Goal: Use online tool/utility: Utilize a website feature to perform a specific function

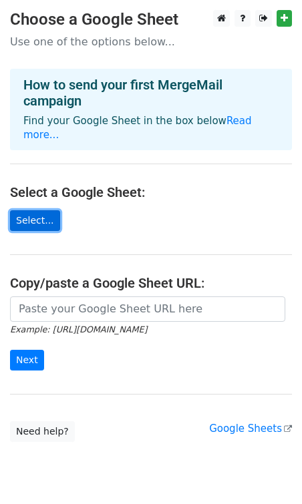
click at [37, 210] on link "Select..." at bounding box center [35, 220] width 50 height 21
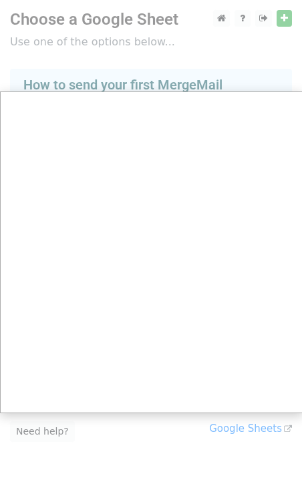
click at [160, 86] on div at bounding box center [151, 267] width 302 height 535
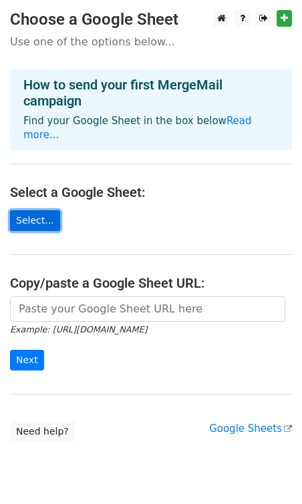
click at [40, 210] on link "Select..." at bounding box center [35, 220] width 50 height 21
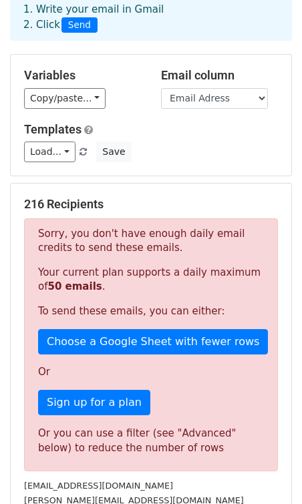
scroll to position [86, 0]
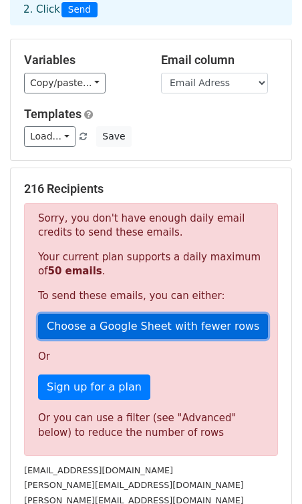
click at [158, 328] on link "Choose a Google Sheet with fewer rows" at bounding box center [153, 326] width 230 height 25
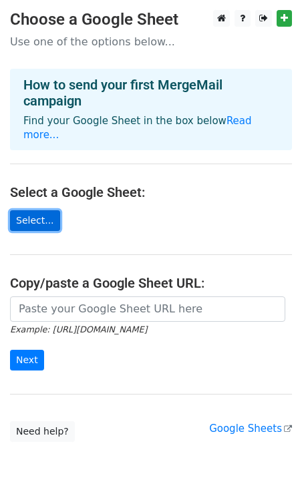
click at [45, 212] on link "Select..." at bounding box center [35, 220] width 50 height 21
